Goal: Task Accomplishment & Management: Complete application form

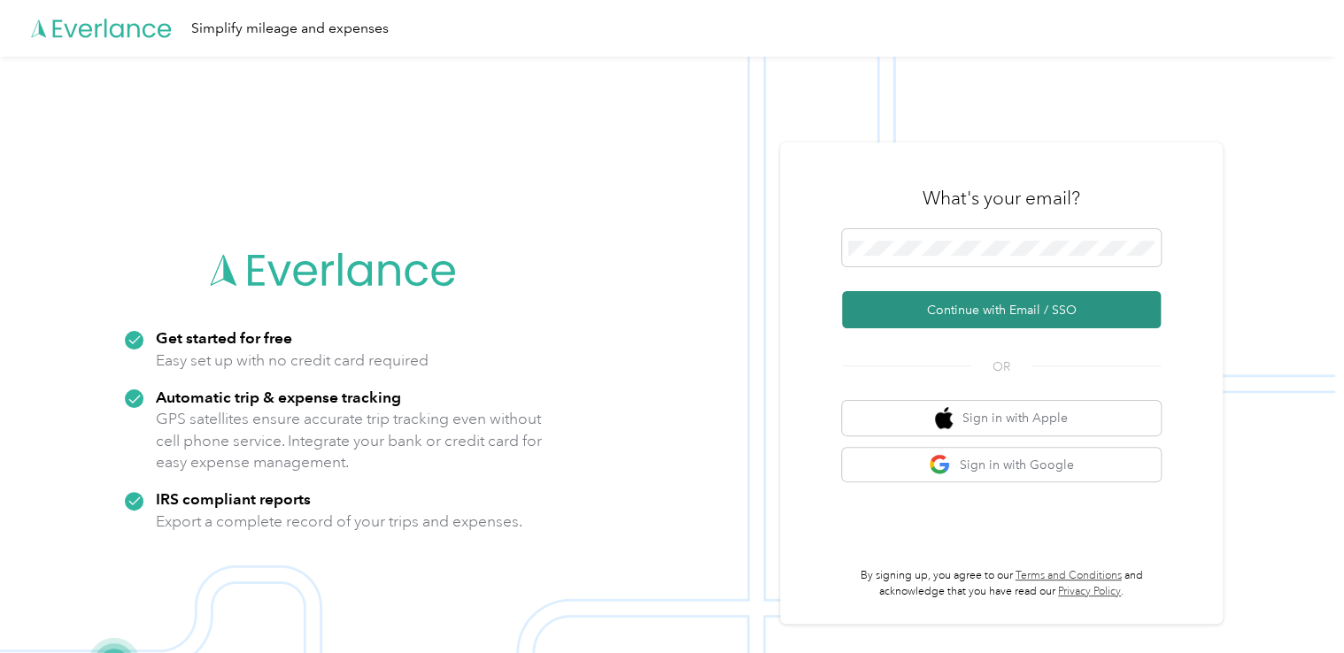
click at [937, 302] on button "Continue with Email / SSO" at bounding box center [1001, 309] width 319 height 37
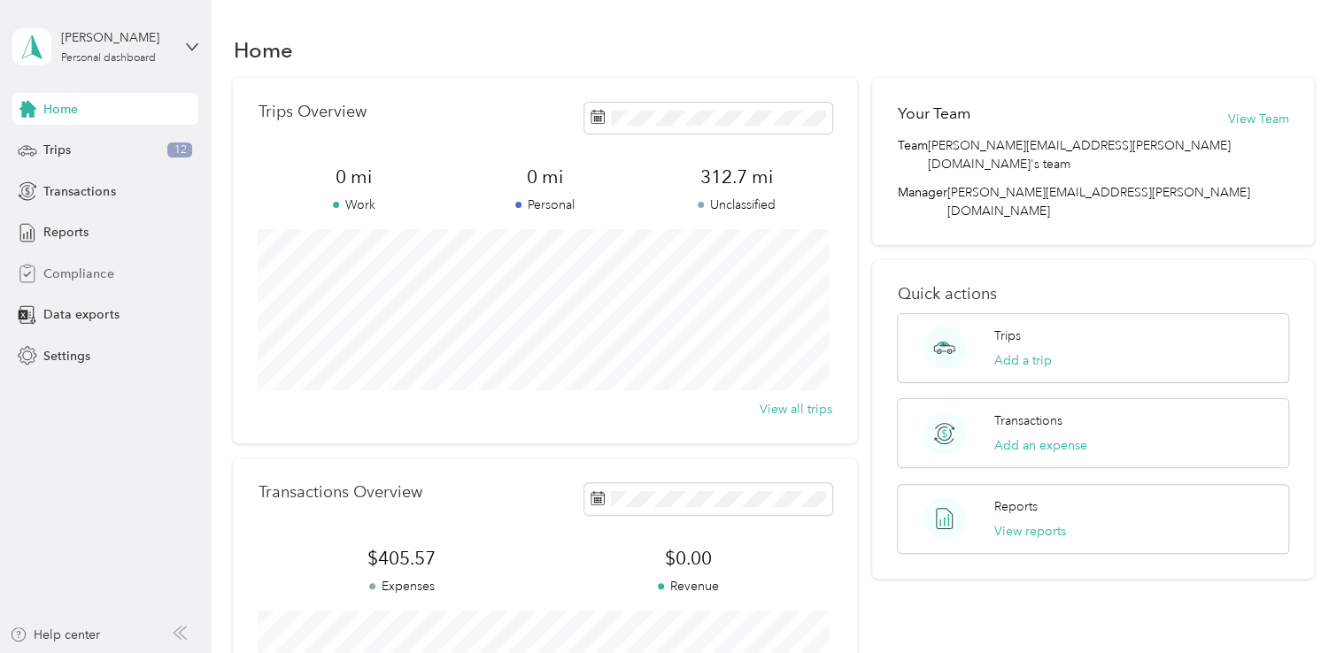
click at [53, 278] on span "Compliance" at bounding box center [78, 274] width 70 height 19
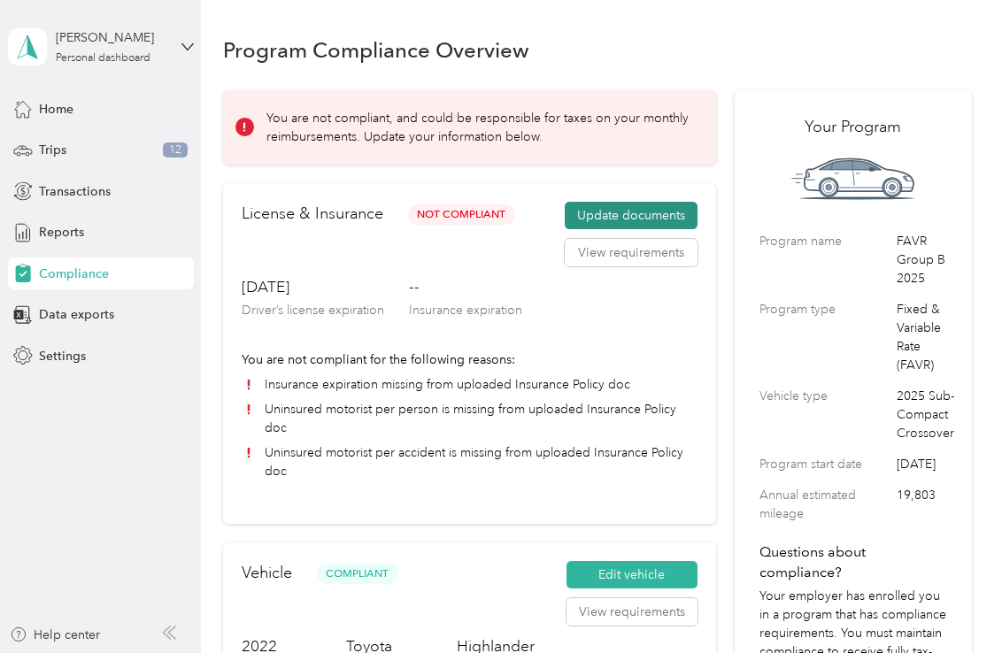
click at [684, 210] on button "Update documents" at bounding box center [631, 216] width 133 height 28
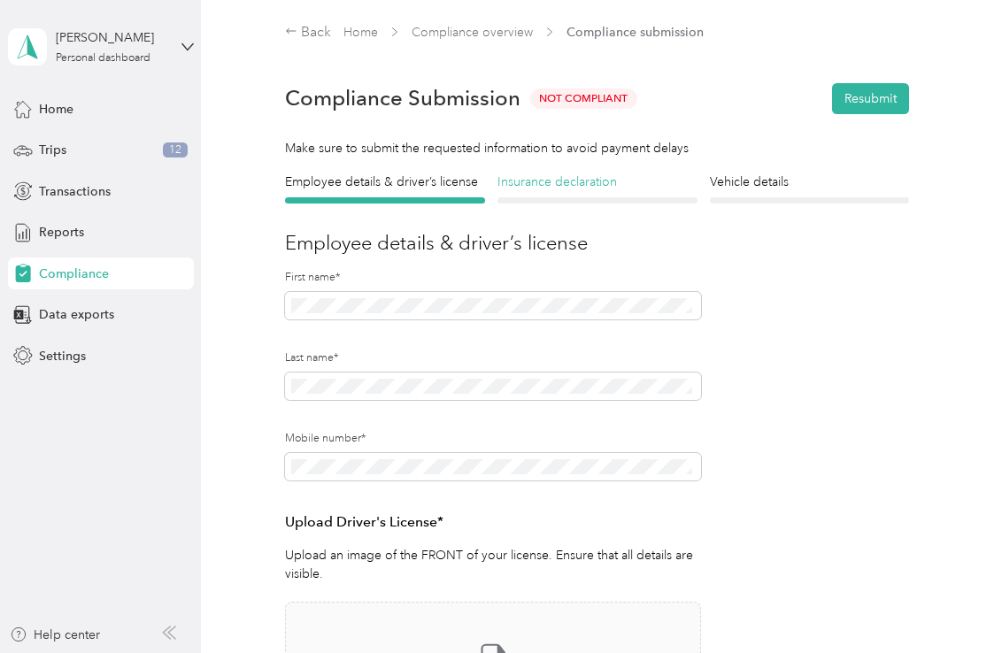
click at [567, 180] on h4 "Insurance declaration" at bounding box center [598, 182] width 200 height 19
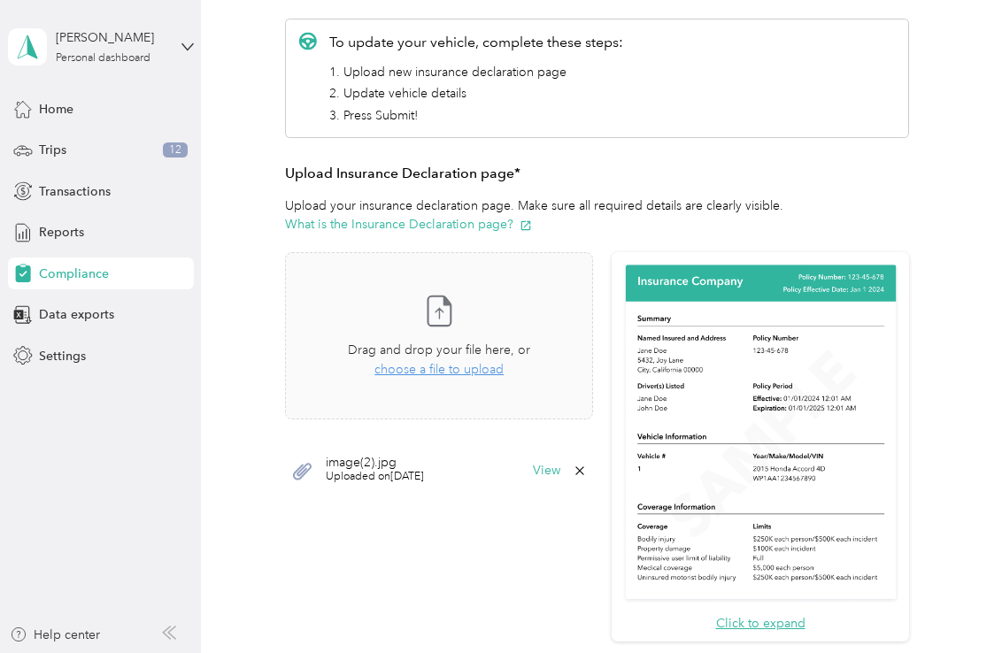
scroll to position [266, 0]
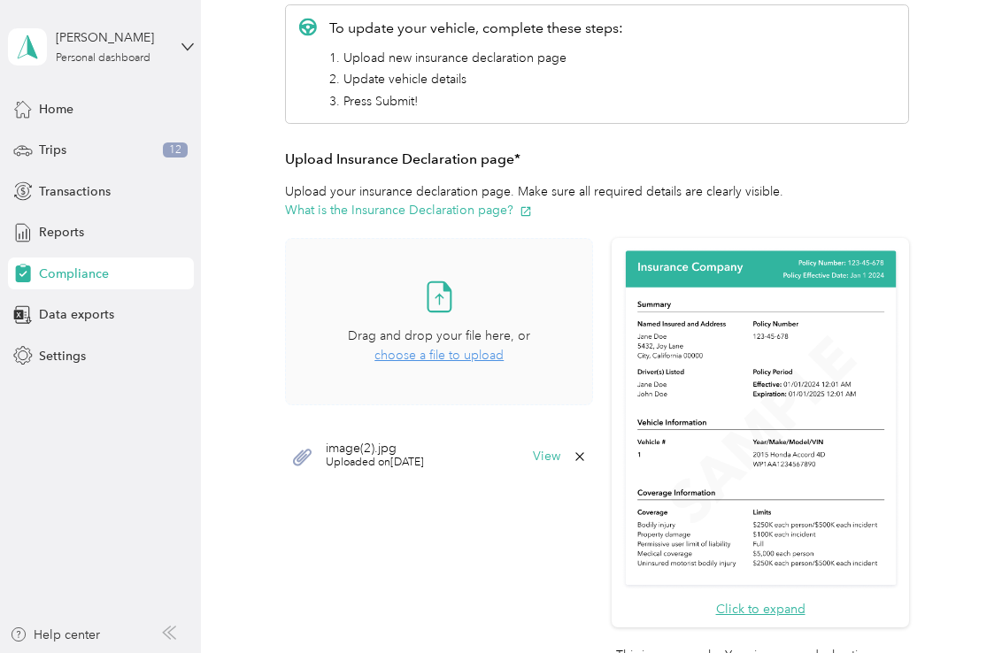
click at [467, 360] on span "choose a file to upload" at bounding box center [438, 355] width 129 height 15
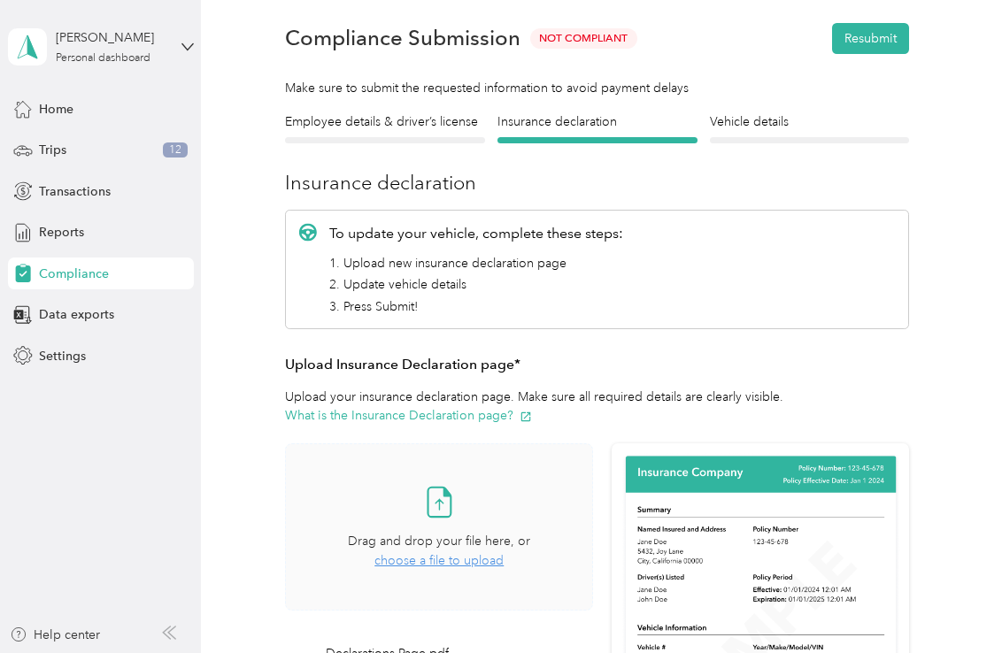
scroll to position [0, 0]
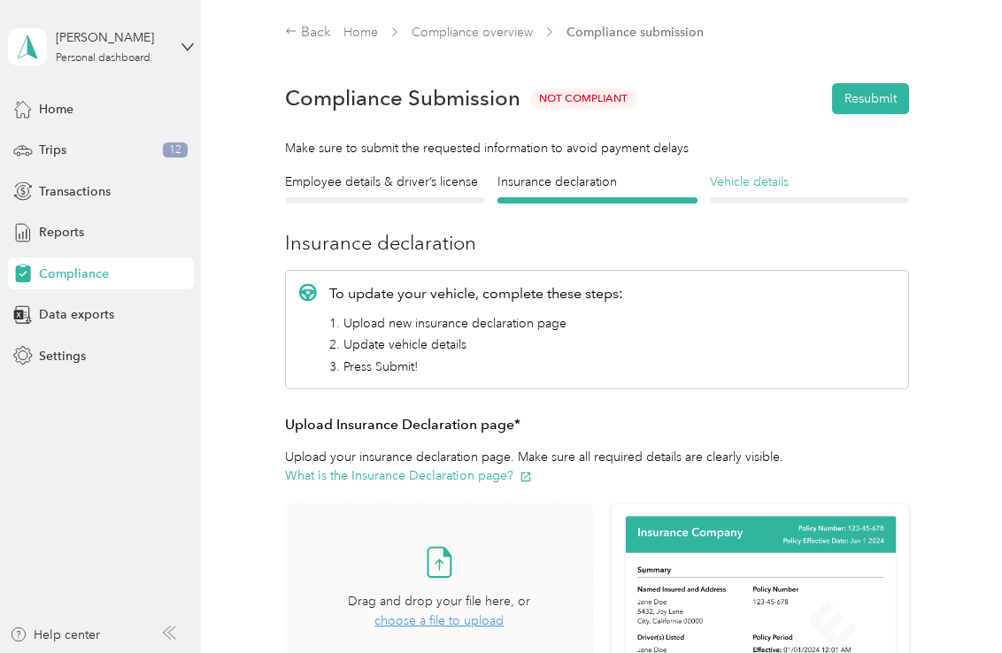
click at [763, 181] on h4 "Vehicle details" at bounding box center [810, 182] width 200 height 19
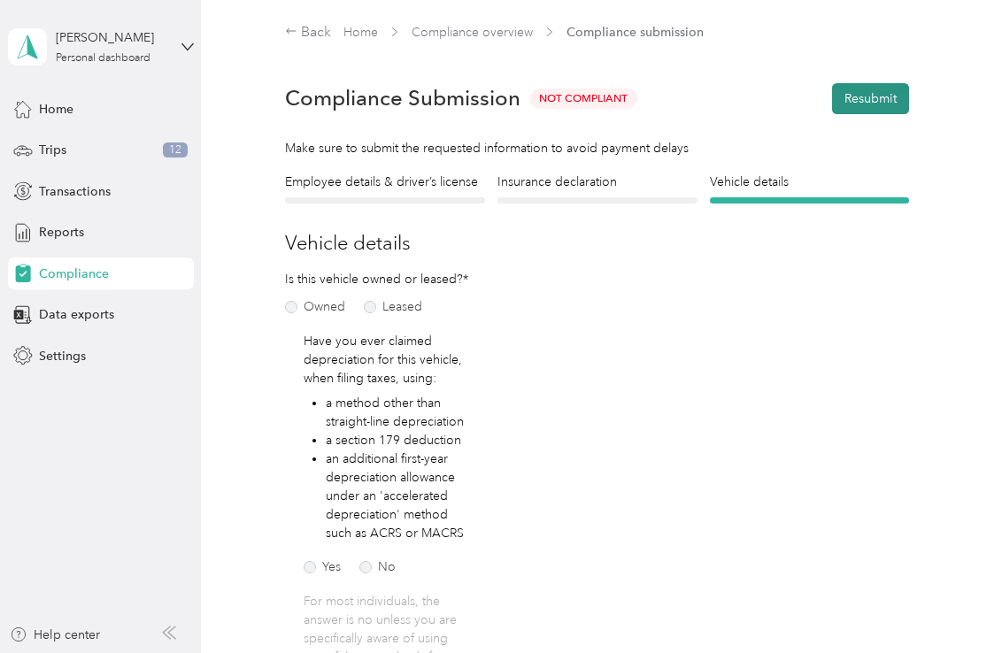
click at [876, 96] on button "Resubmit" at bounding box center [870, 98] width 77 height 31
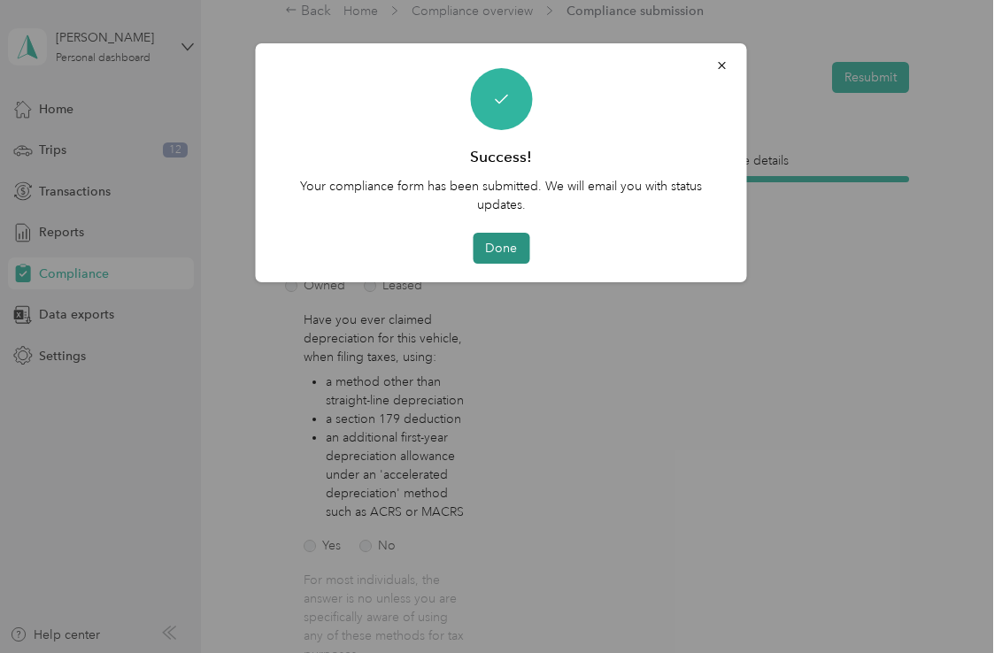
click at [493, 247] on button "Done" at bounding box center [501, 248] width 57 height 31
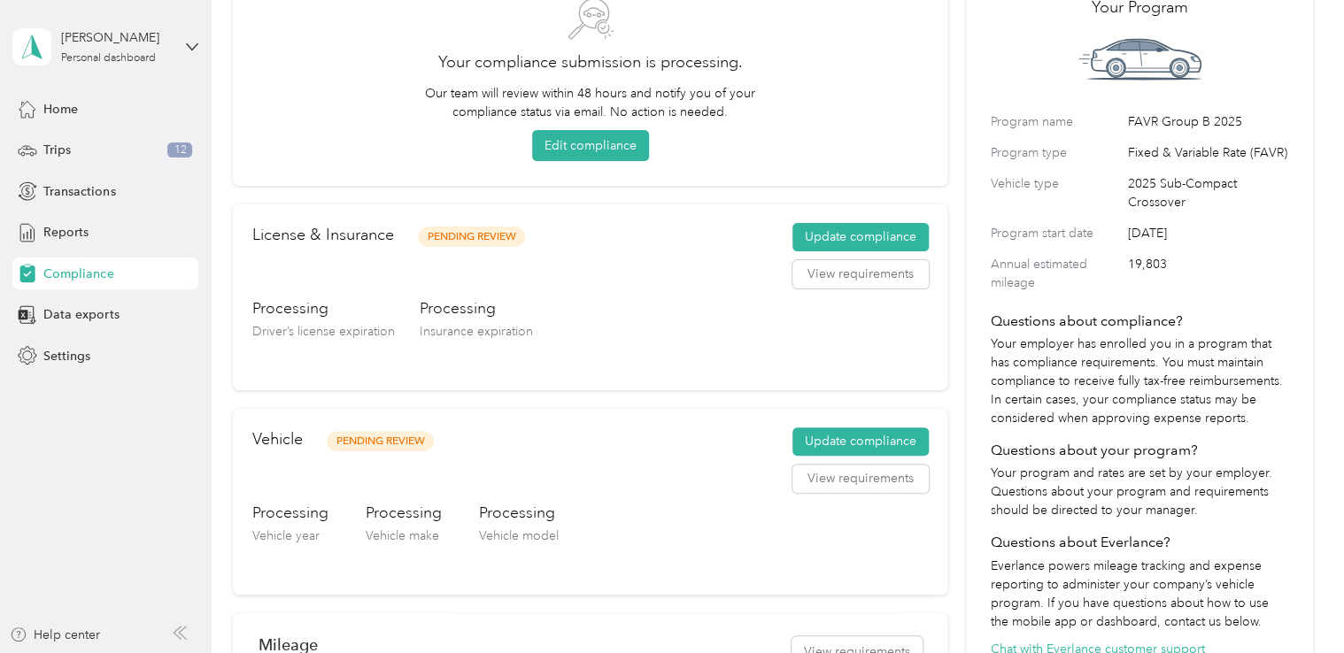
scroll to position [177, 0]
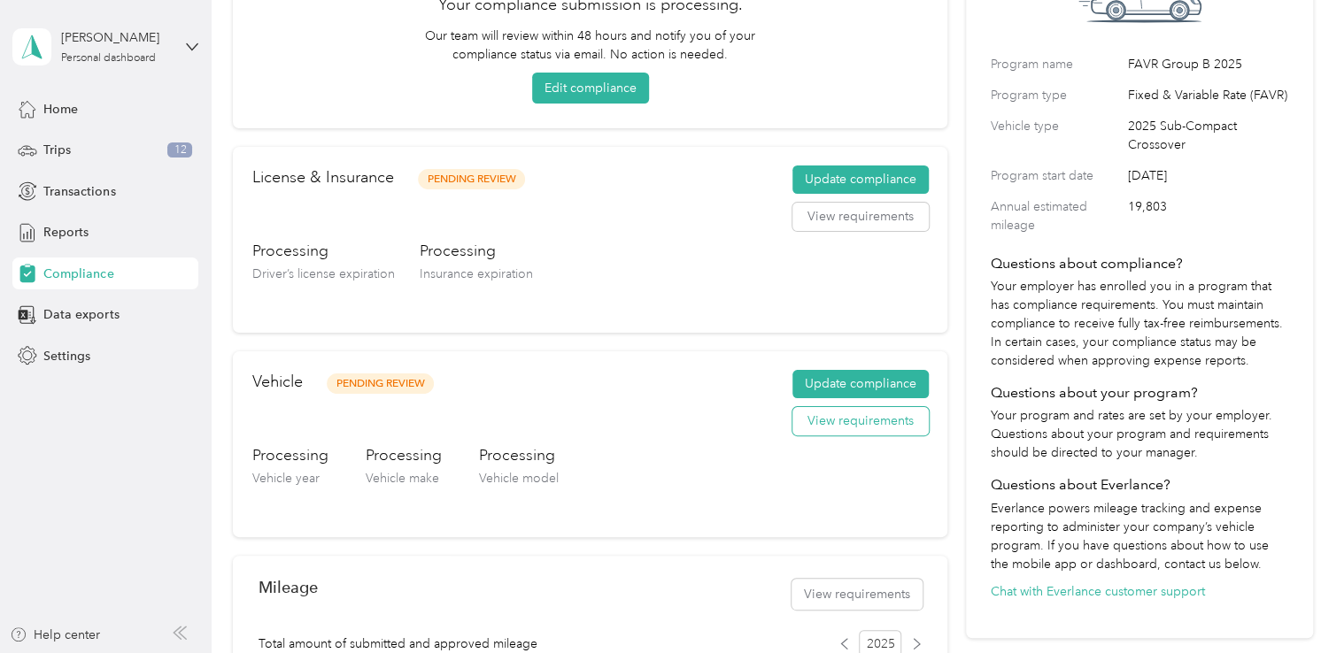
click at [834, 424] on button "View requirements" at bounding box center [860, 421] width 136 height 28
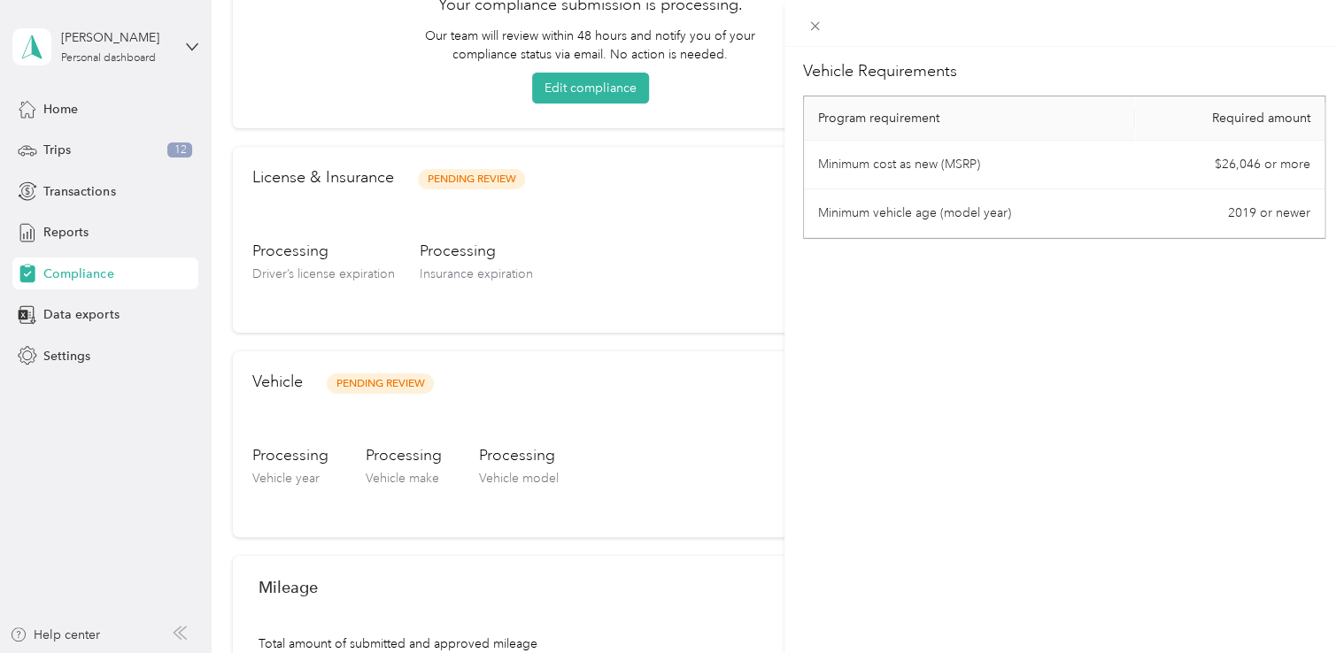
click at [1161, 390] on div "Vehicle Requirements Program requirement Required amount Minimum cost as new (M…" at bounding box center [1064, 373] width 560 height 653
click at [52, 120] on div "Vehicle Requirements Program requirement Required amount Minimum cost as new (M…" at bounding box center [672, 326] width 1344 height 653
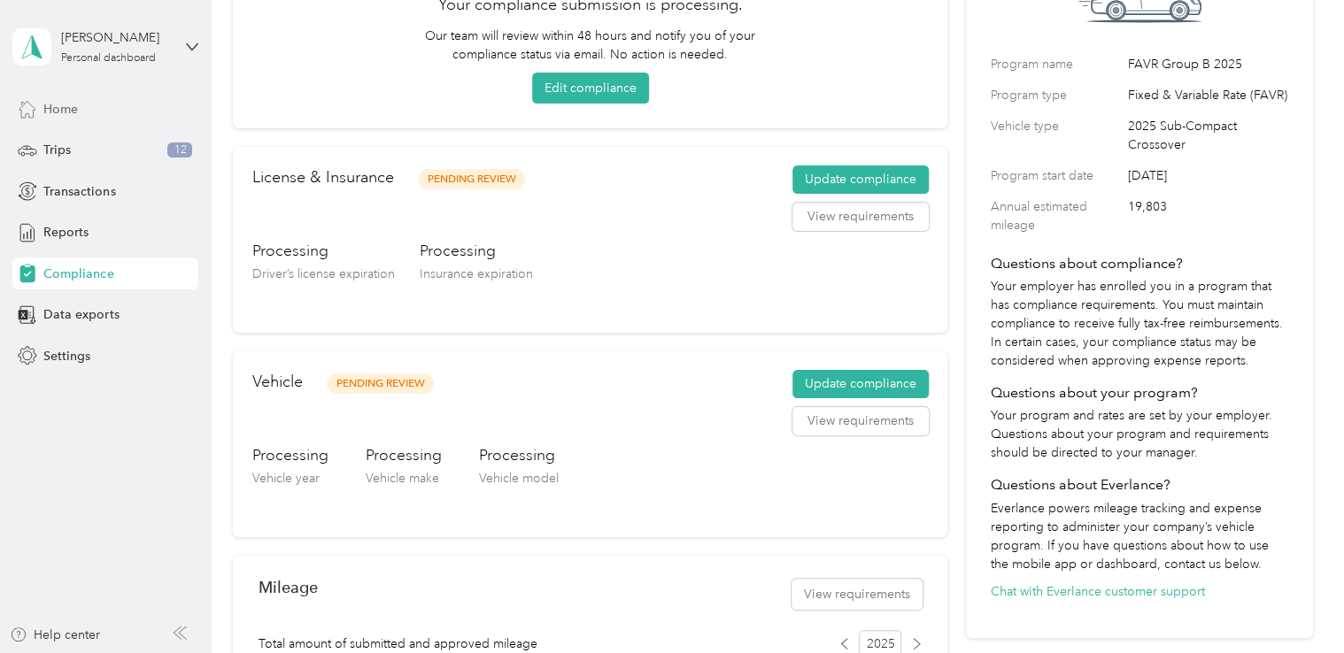
click at [65, 106] on span "Home" at bounding box center [60, 109] width 35 height 19
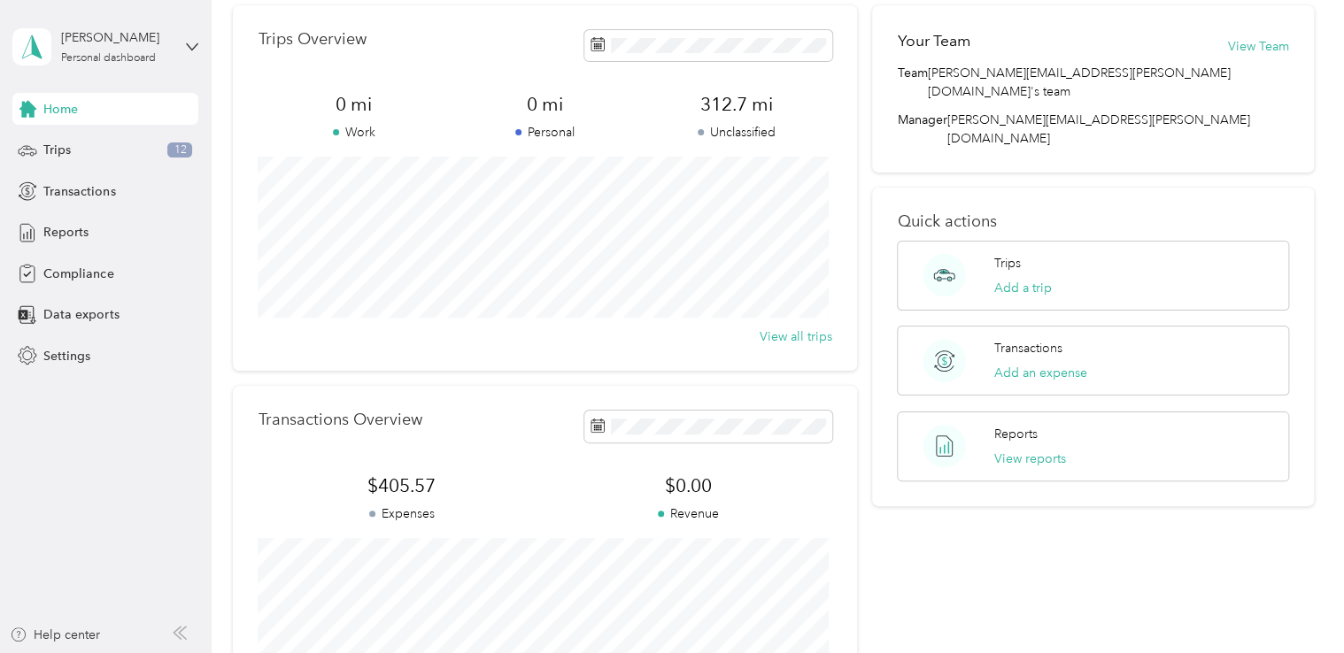
scroll to position [89, 0]
